Goal: Information Seeking & Learning: Learn about a topic

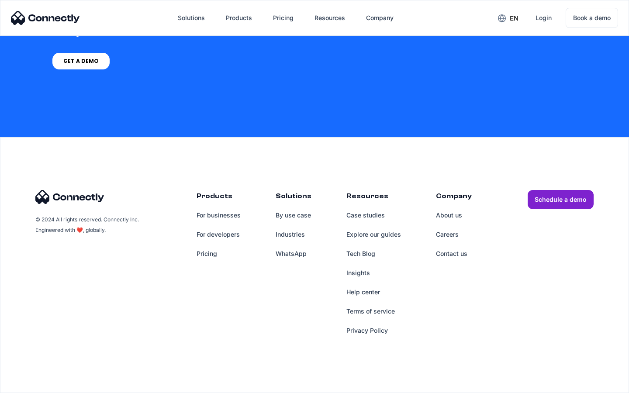
scroll to position [604, 0]
